Goal: Transaction & Acquisition: Purchase product/service

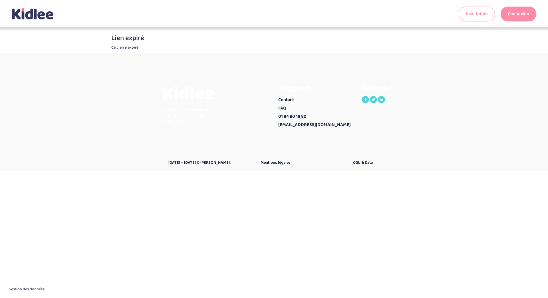
click at [522, 13] on link "Connexion" at bounding box center [518, 14] width 36 height 15
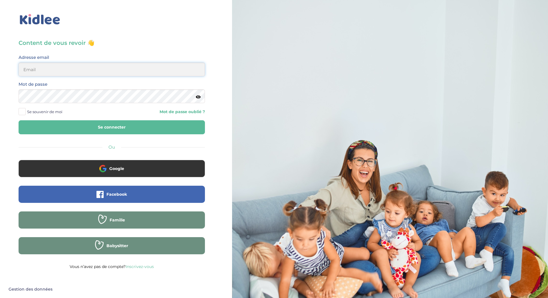
type input "[EMAIL_ADDRESS][DOMAIN_NAME]"
click at [41, 114] on span "Se souvenir de moi" at bounding box center [44, 111] width 35 height 7
click at [0, 0] on input "Se souvenir de moi" at bounding box center [0, 0] width 0 height 0
click at [83, 128] on button "Se connecter" at bounding box center [112, 127] width 186 height 14
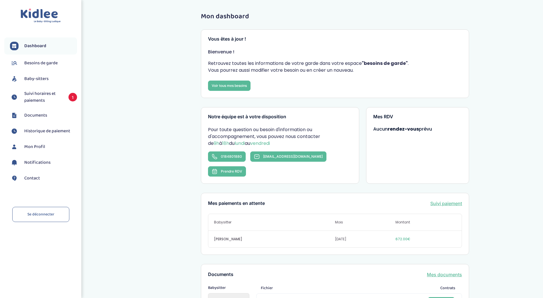
click at [41, 97] on span "Suivi horaires et paiements" at bounding box center [43, 97] width 39 height 14
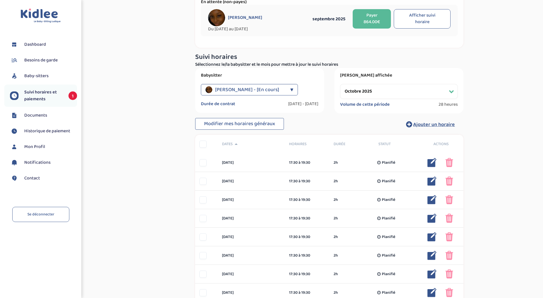
scroll to position [39, 0]
click at [380, 89] on select "Filtrer par mois septembre 2025 octobre 2025 novembre 2025 décembre 2025 janvie…" at bounding box center [399, 92] width 118 height 15
select select "septembre 2025"
click at [340, 85] on select "Filtrer par mois septembre 2025 octobre 2025 novembre 2025 décembre 2025 janvie…" at bounding box center [399, 92] width 118 height 15
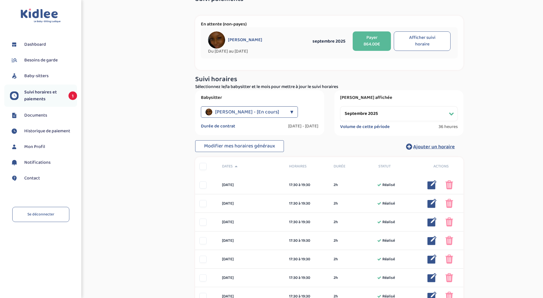
scroll to position [17, 0]
click at [383, 49] on button "Payer 864.00€" at bounding box center [372, 41] width 38 height 19
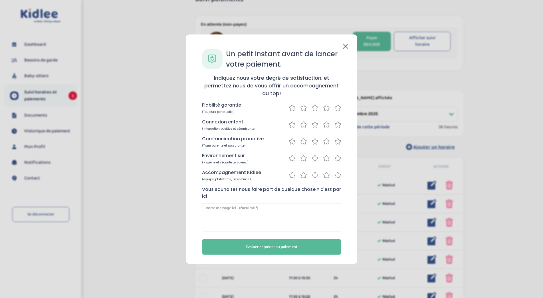
click at [339, 108] on icon at bounding box center [338, 108] width 6 height 6
click at [337, 123] on icon at bounding box center [337, 124] width 7 height 7
click at [338, 141] on icon at bounding box center [337, 141] width 7 height 7
click at [338, 159] on icon at bounding box center [337, 157] width 7 height 7
click at [324, 175] on icon at bounding box center [326, 174] width 7 height 7
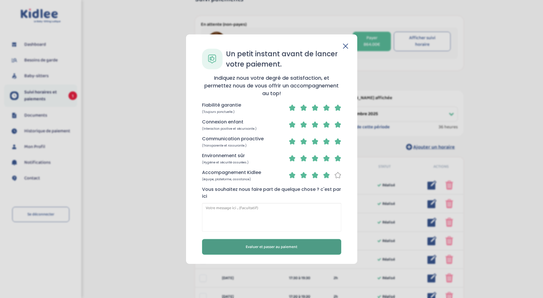
click at [285, 247] on span "Evaluer et passer au paiement" at bounding box center [272, 246] width 52 height 6
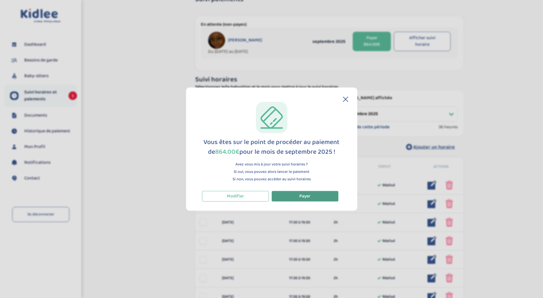
click at [314, 197] on button "Payer" at bounding box center [305, 196] width 67 height 11
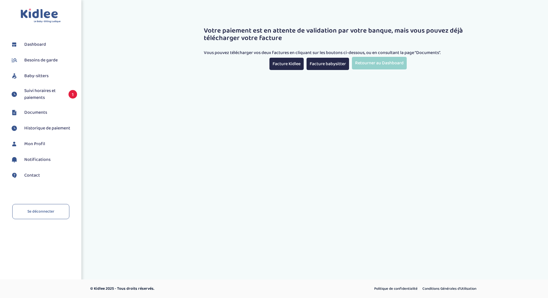
click at [62, 96] on span "Suivi horaires et paiements" at bounding box center [43, 94] width 39 height 14
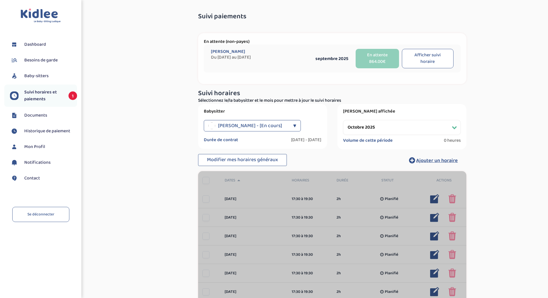
select select "octobre 2025"
